Goal: Information Seeking & Learning: Understand process/instructions

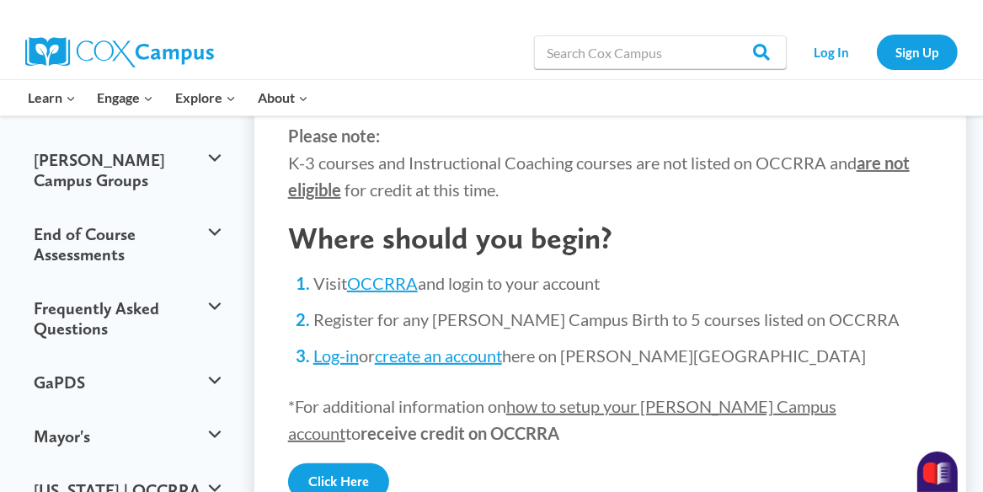
scroll to position [276, 0]
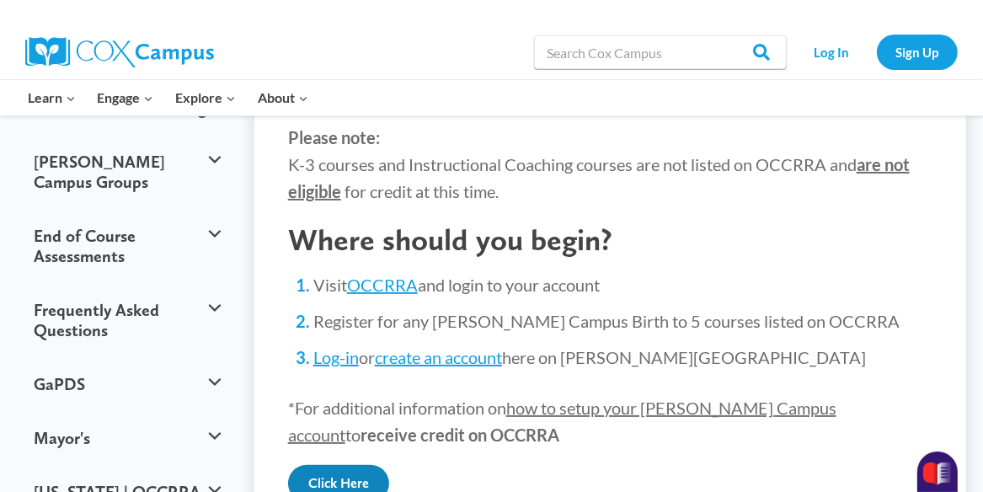
click at [340, 465] on link "Click Here" at bounding box center [338, 483] width 101 height 37
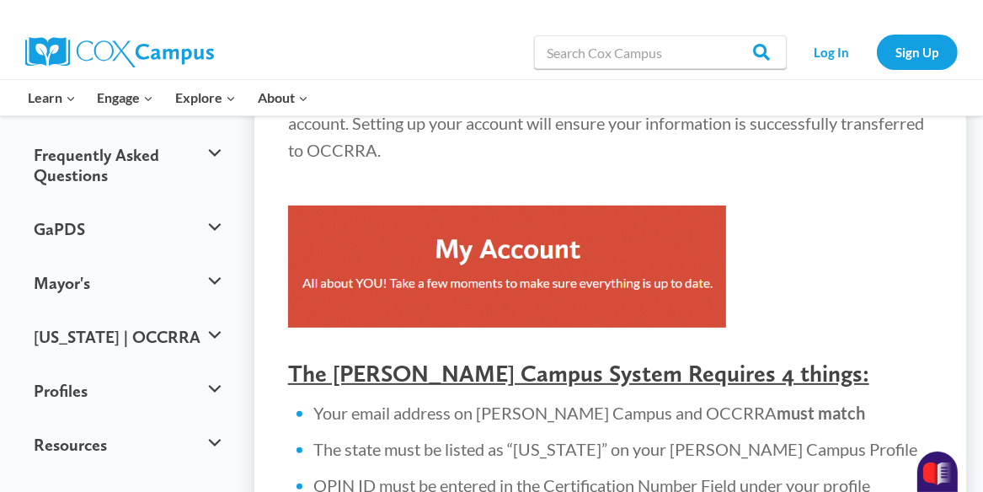
scroll to position [437, 0]
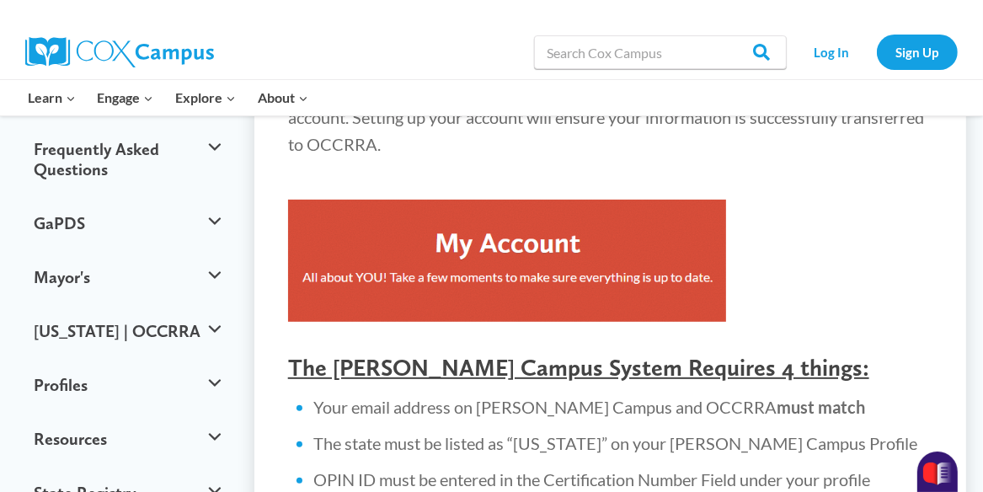
click at [518, 231] on img at bounding box center [507, 261] width 438 height 122
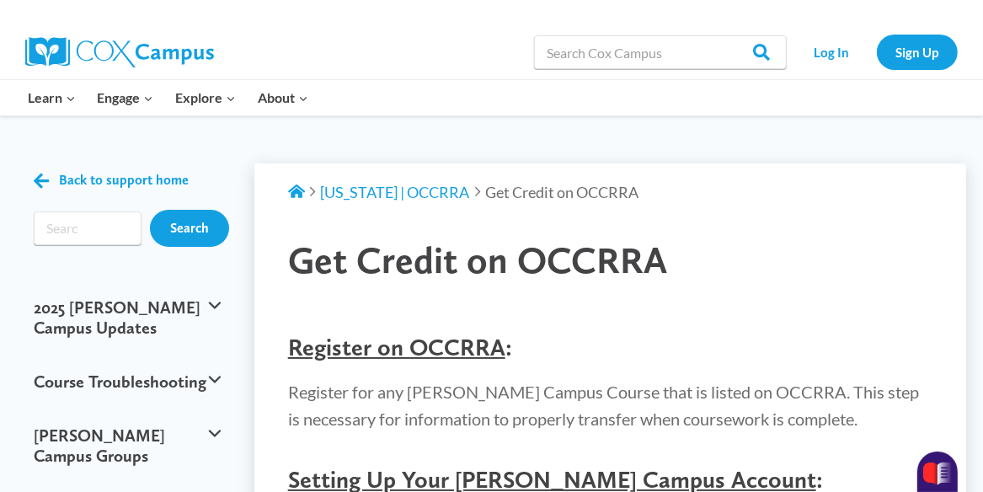
scroll to position [0, 0]
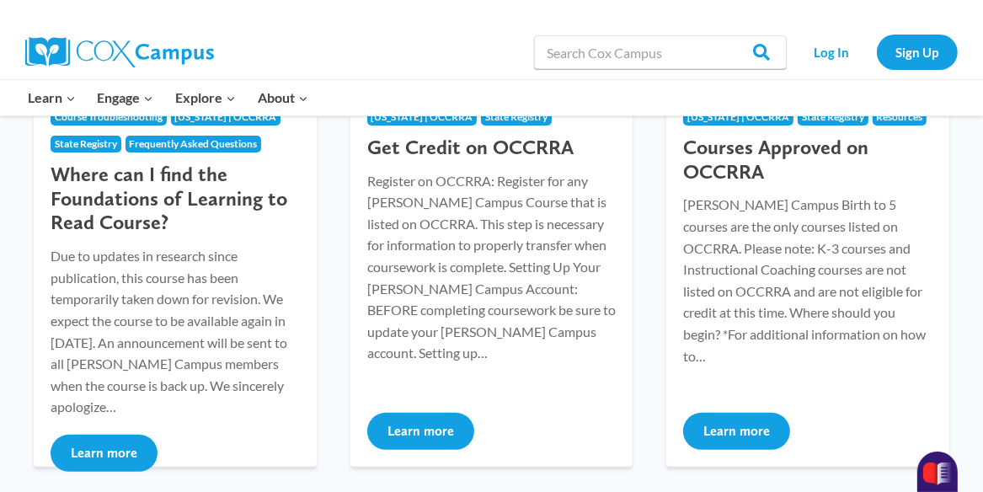
scroll to position [271, 0]
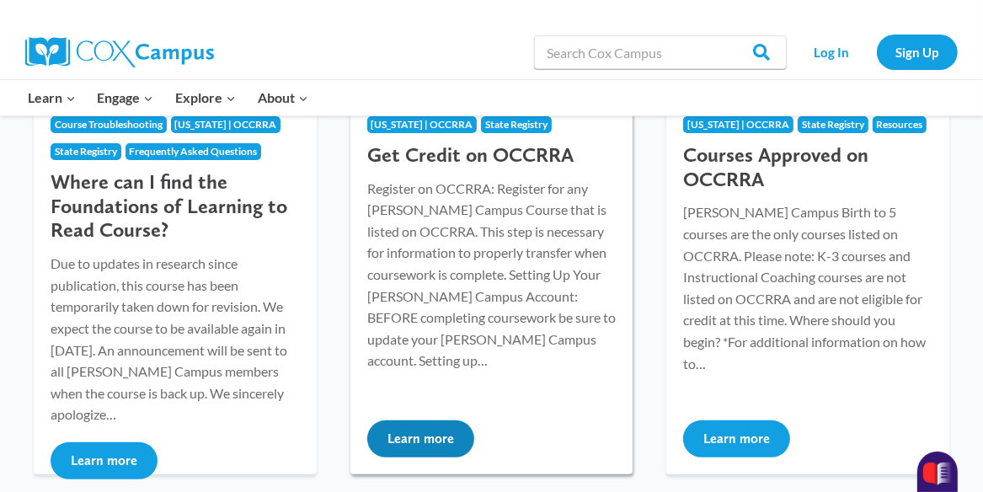
click at [430, 431] on button "Learn more" at bounding box center [420, 438] width 107 height 37
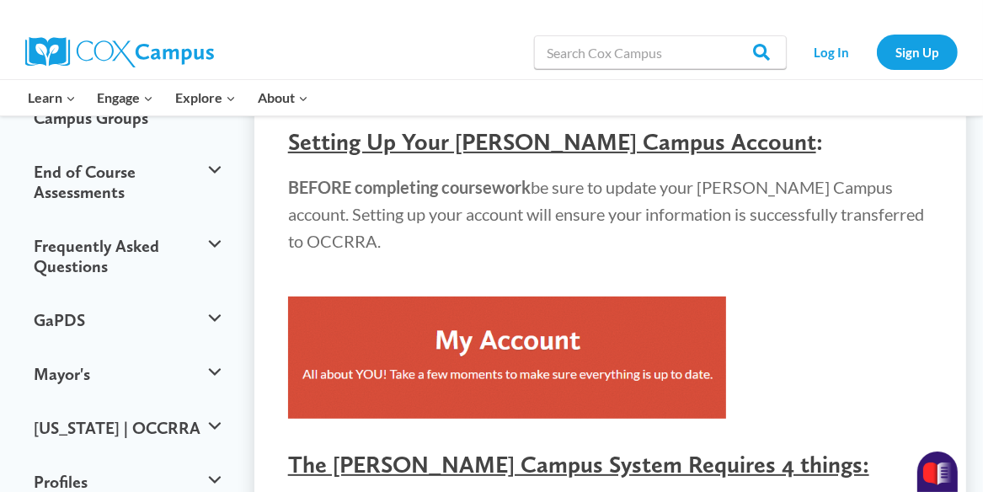
scroll to position [340, 0]
click at [513, 316] on img at bounding box center [507, 358] width 438 height 122
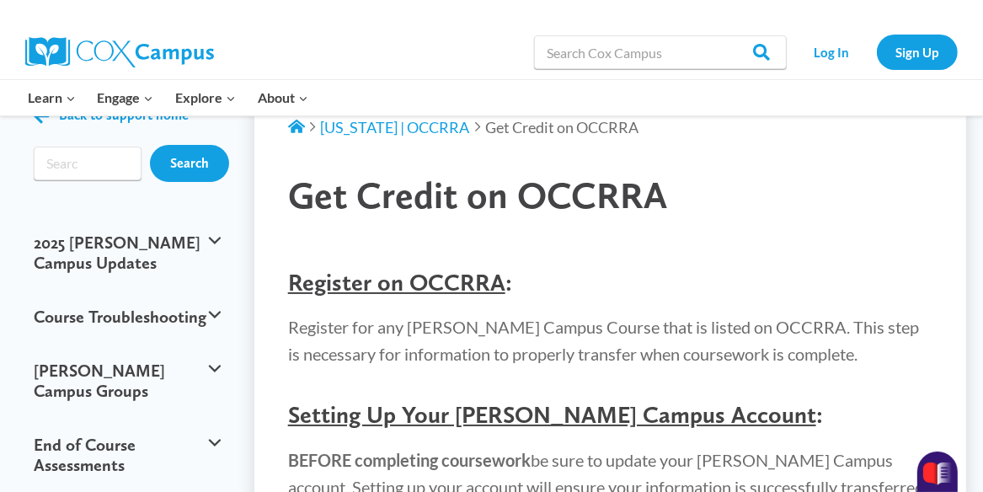
scroll to position [0, 0]
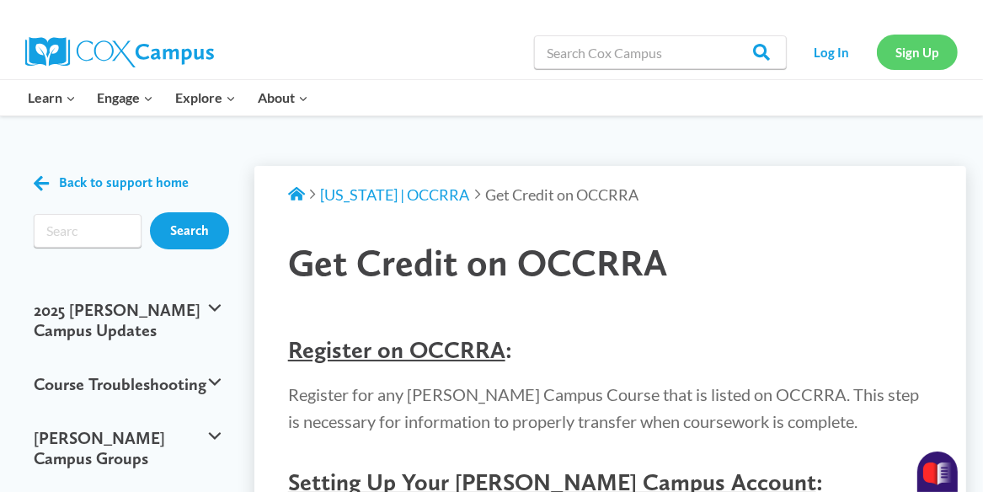
click at [928, 43] on link "Sign Up" at bounding box center [917, 52] width 81 height 35
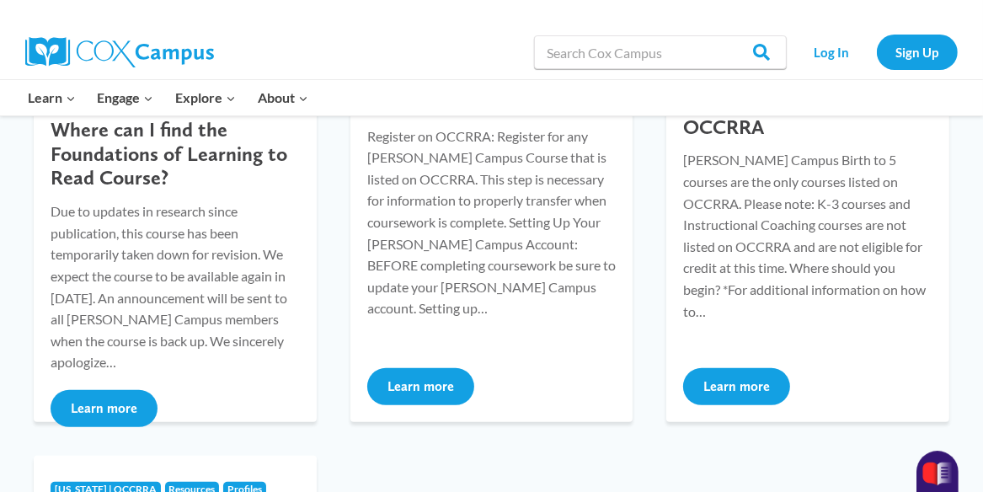
scroll to position [325, 0]
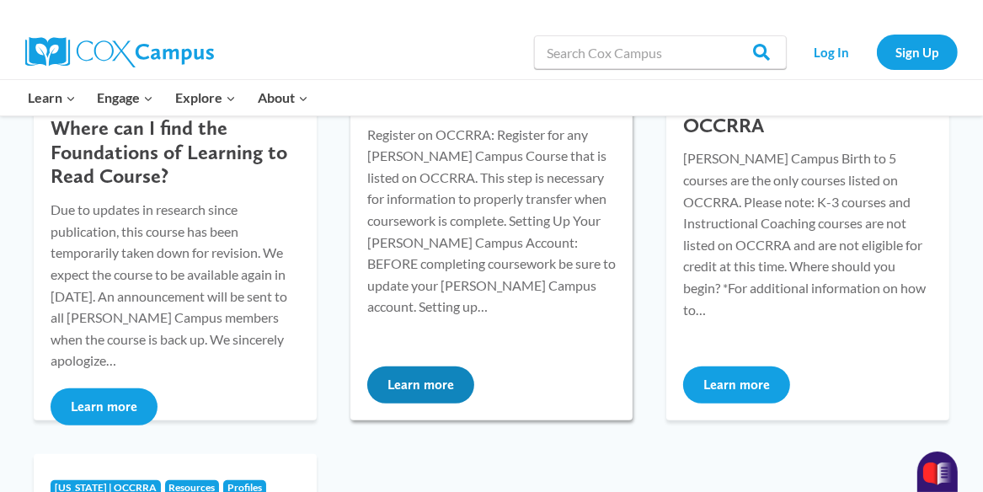
click at [398, 388] on button "Learn more" at bounding box center [420, 384] width 107 height 37
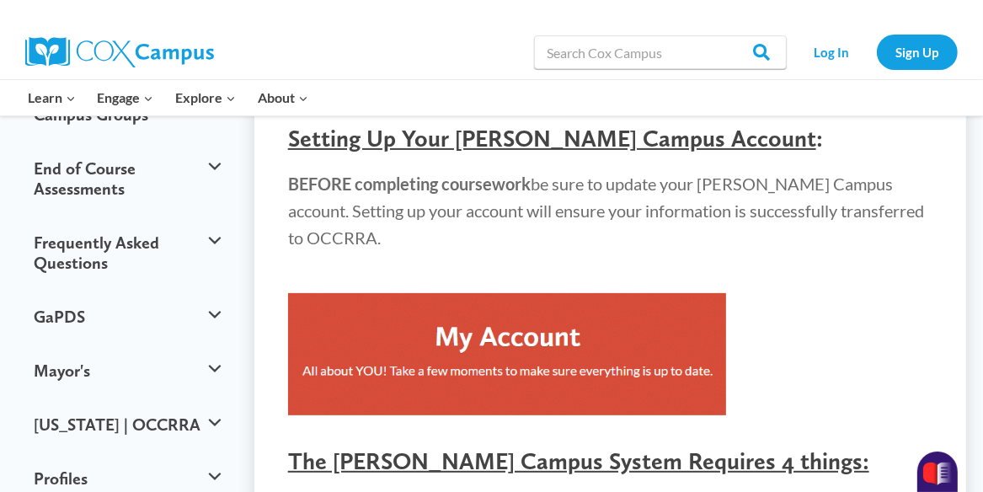
scroll to position [343, 0]
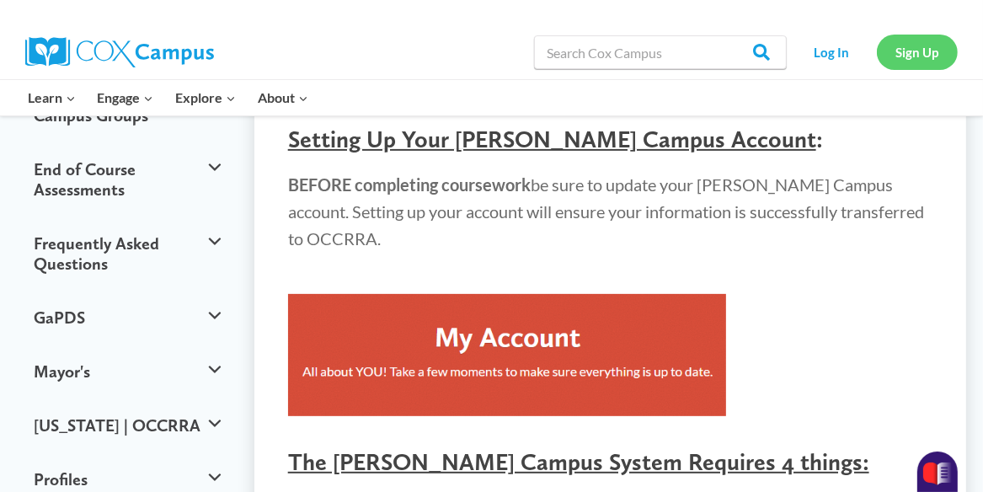
click at [926, 58] on link "Sign Up" at bounding box center [917, 52] width 81 height 35
